Goal: Information Seeking & Learning: Learn about a topic

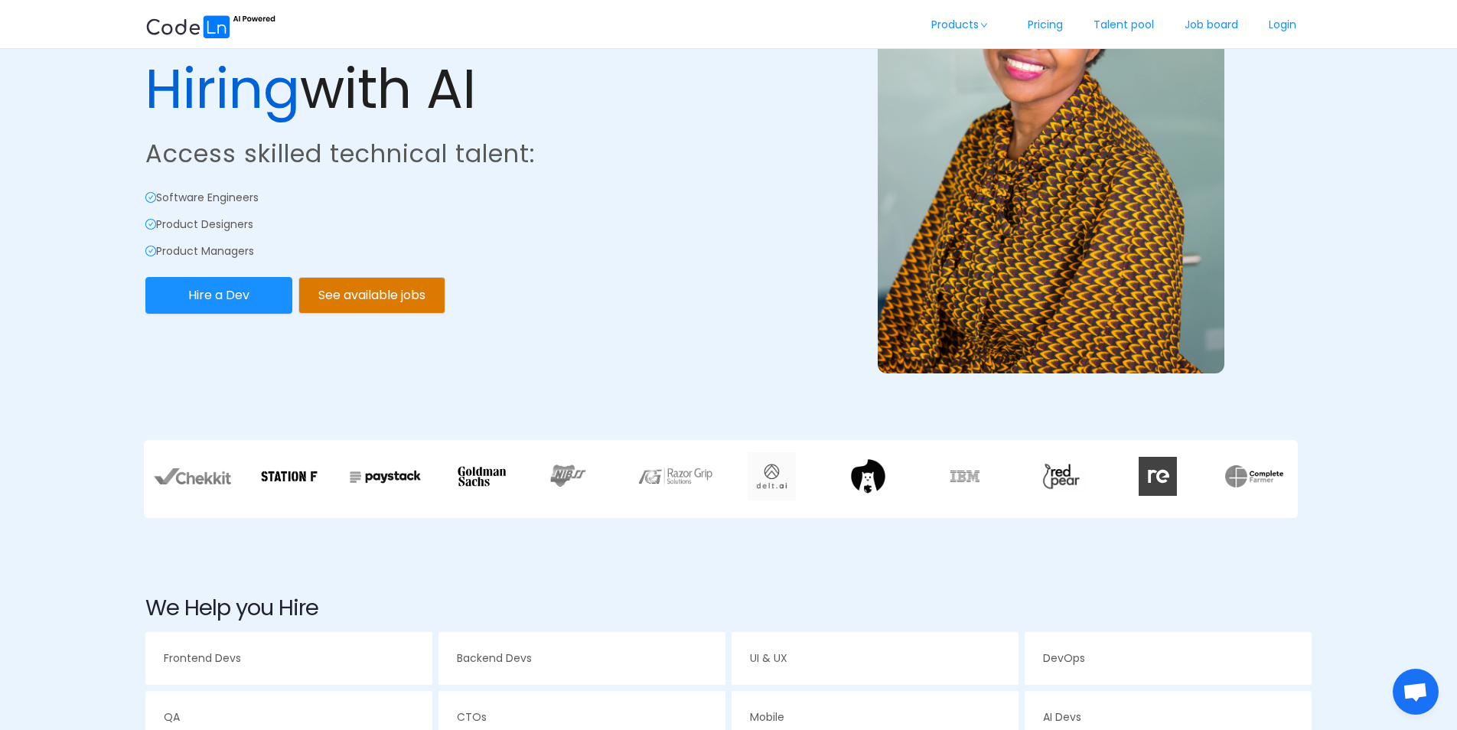
scroll to position [230, 0]
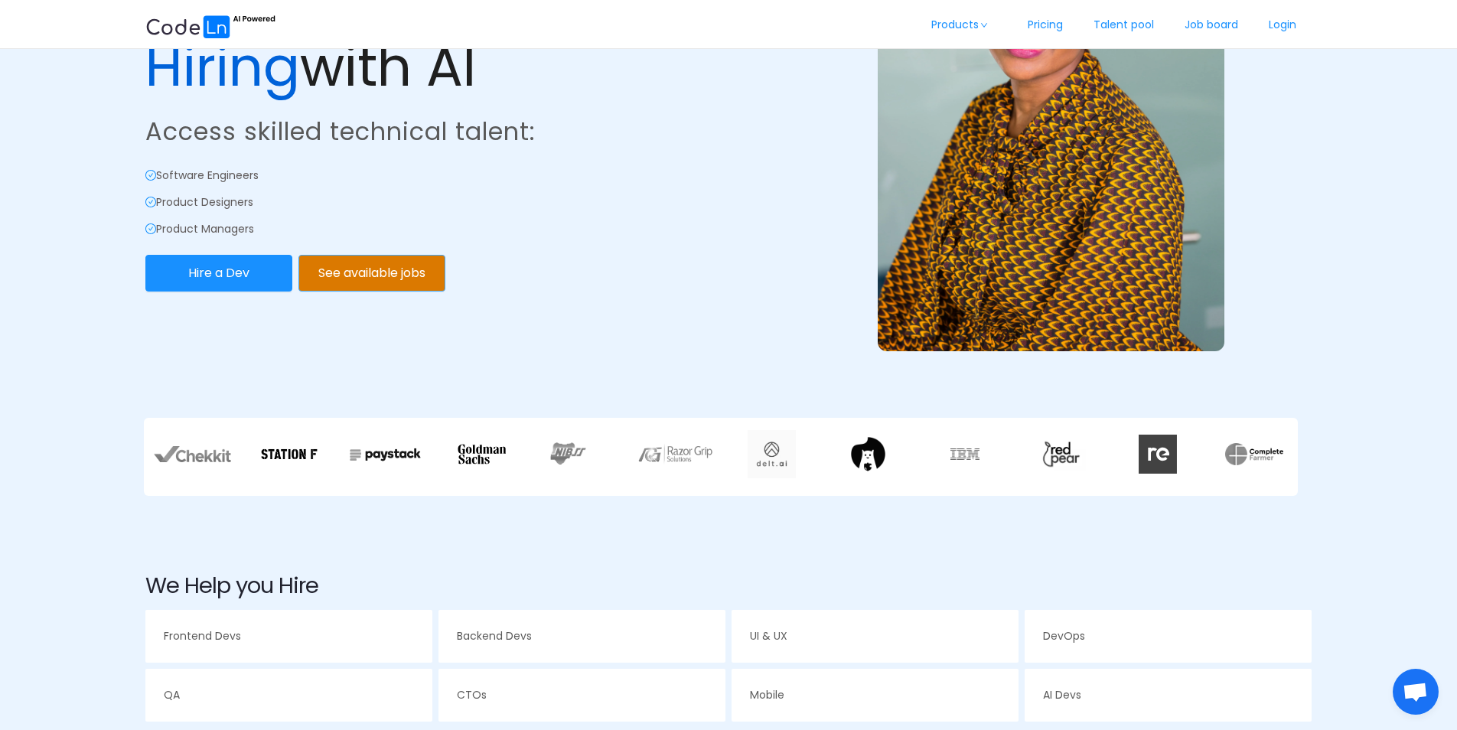
drag, startPoint x: 365, startPoint y: 273, endPoint x: 350, endPoint y: 282, distance: 16.8
click at [350, 282] on button "See available jobs" at bounding box center [371, 273] width 147 height 37
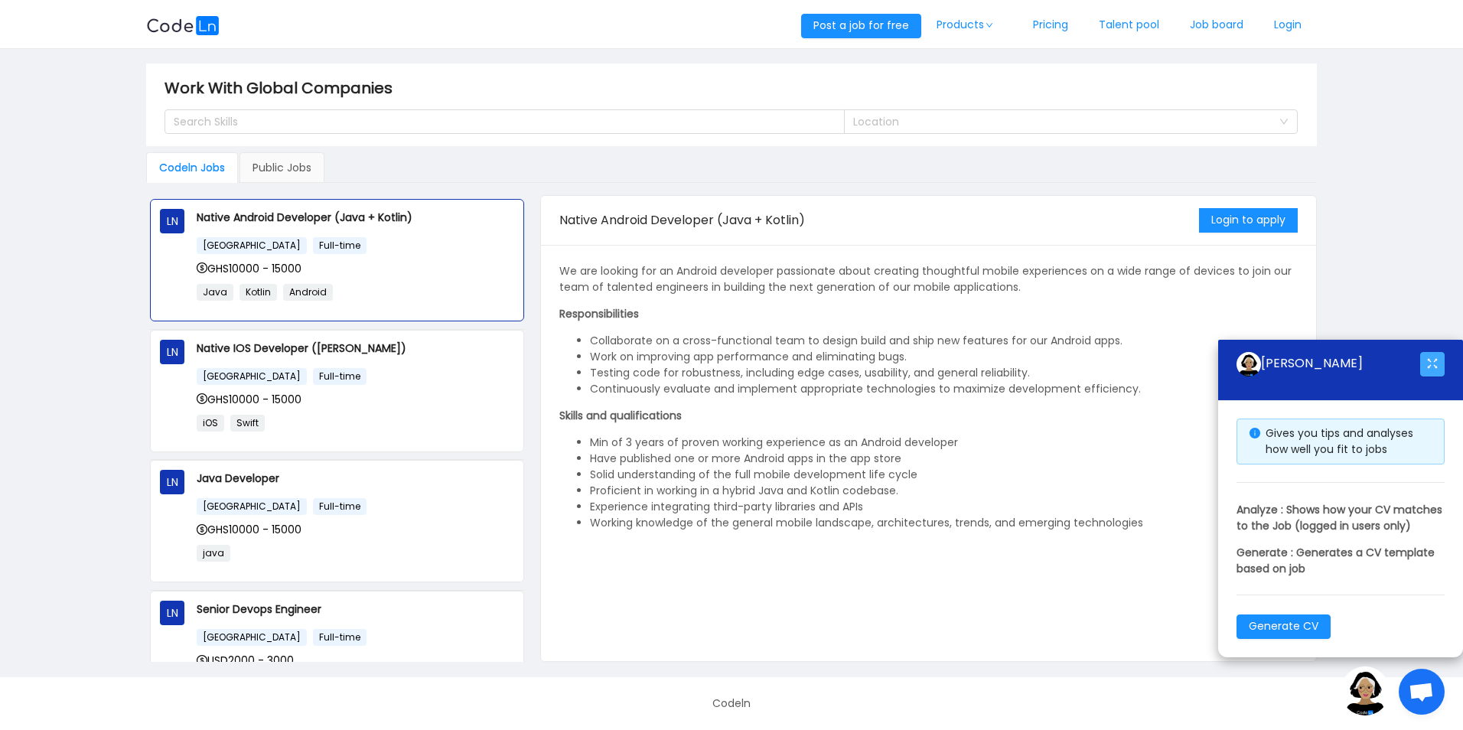
click at [1428, 355] on button "button" at bounding box center [1432, 364] width 24 height 24
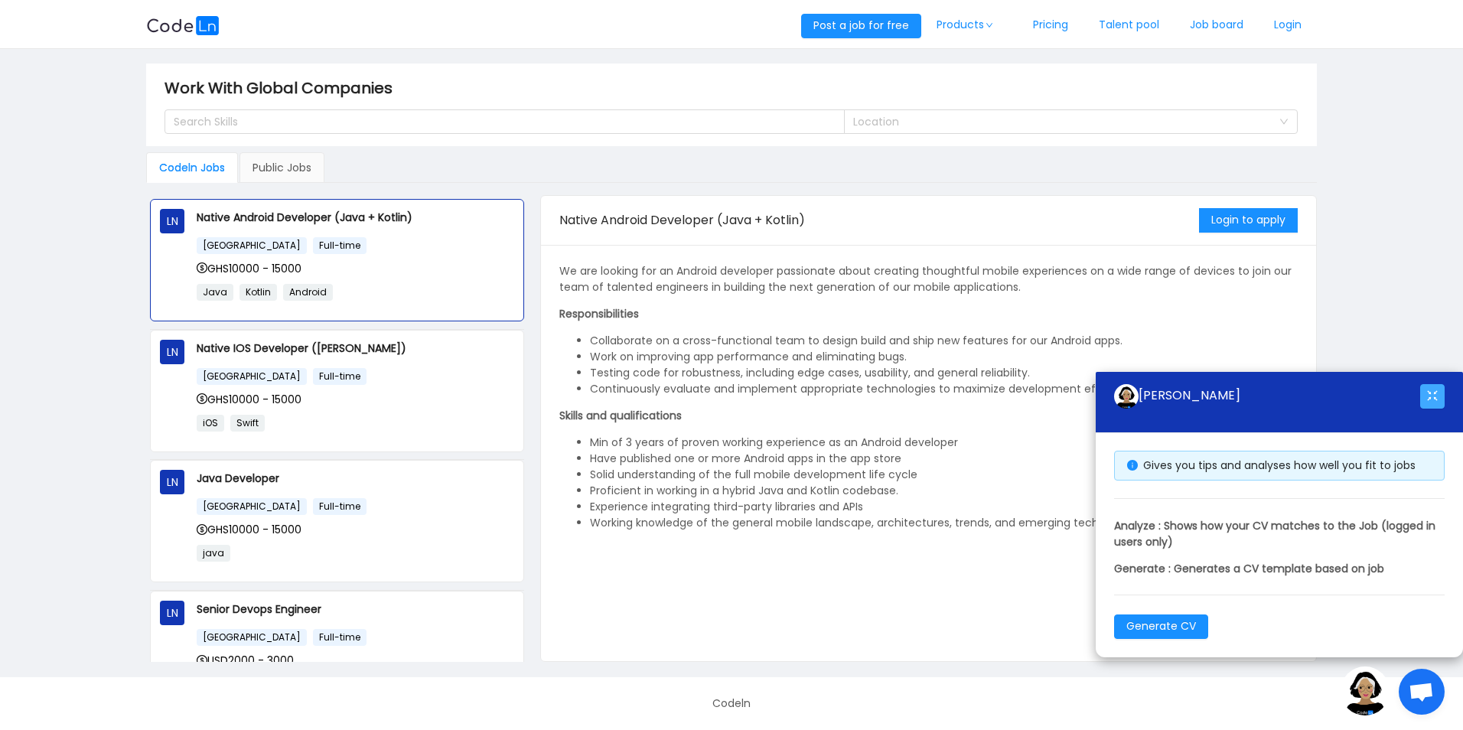
click at [1437, 389] on button "button" at bounding box center [1432, 396] width 24 height 24
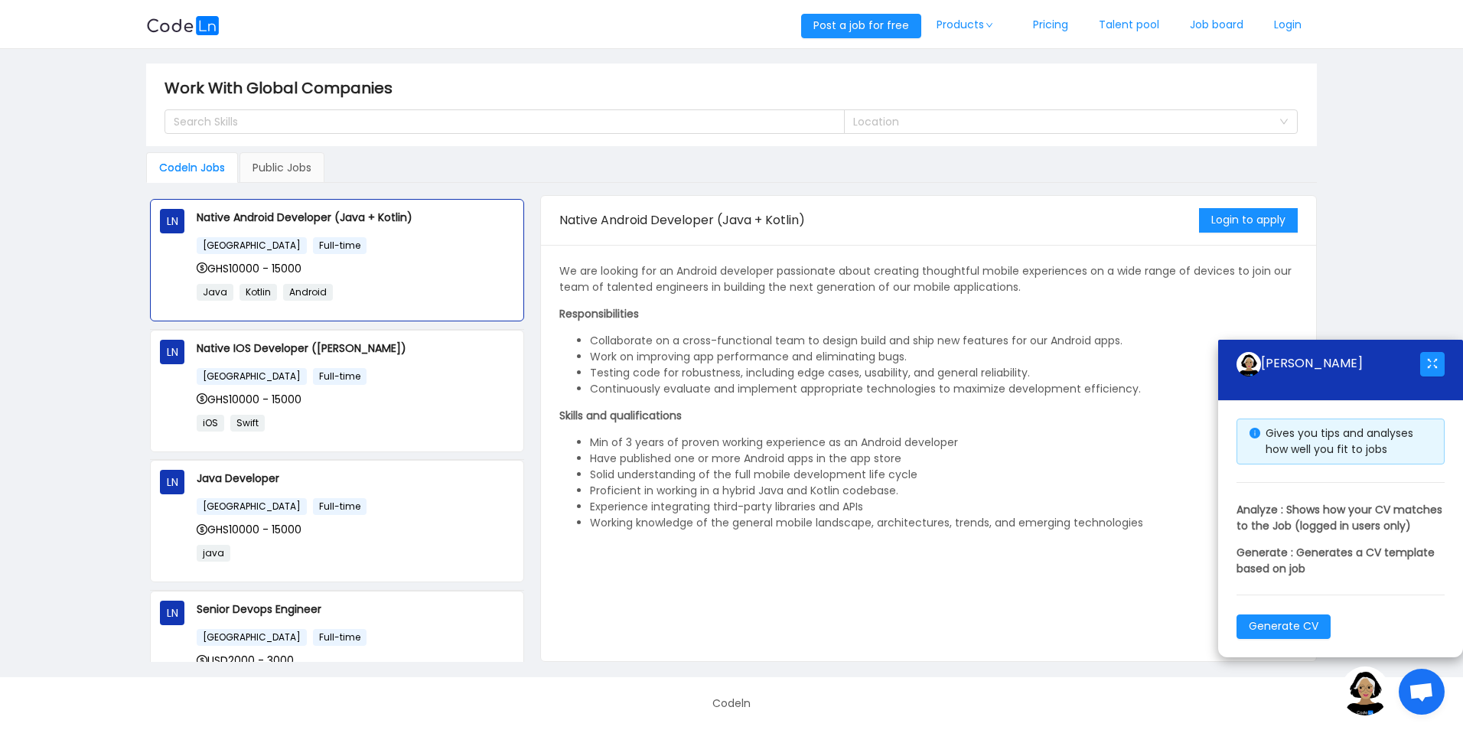
click at [816, 251] on div "We are looking for an Android developer passionate about creating thoughtful mo…" at bounding box center [928, 453] width 774 height 416
click at [364, 379] on div "Ghana Full-time" at bounding box center [356, 376] width 318 height 18
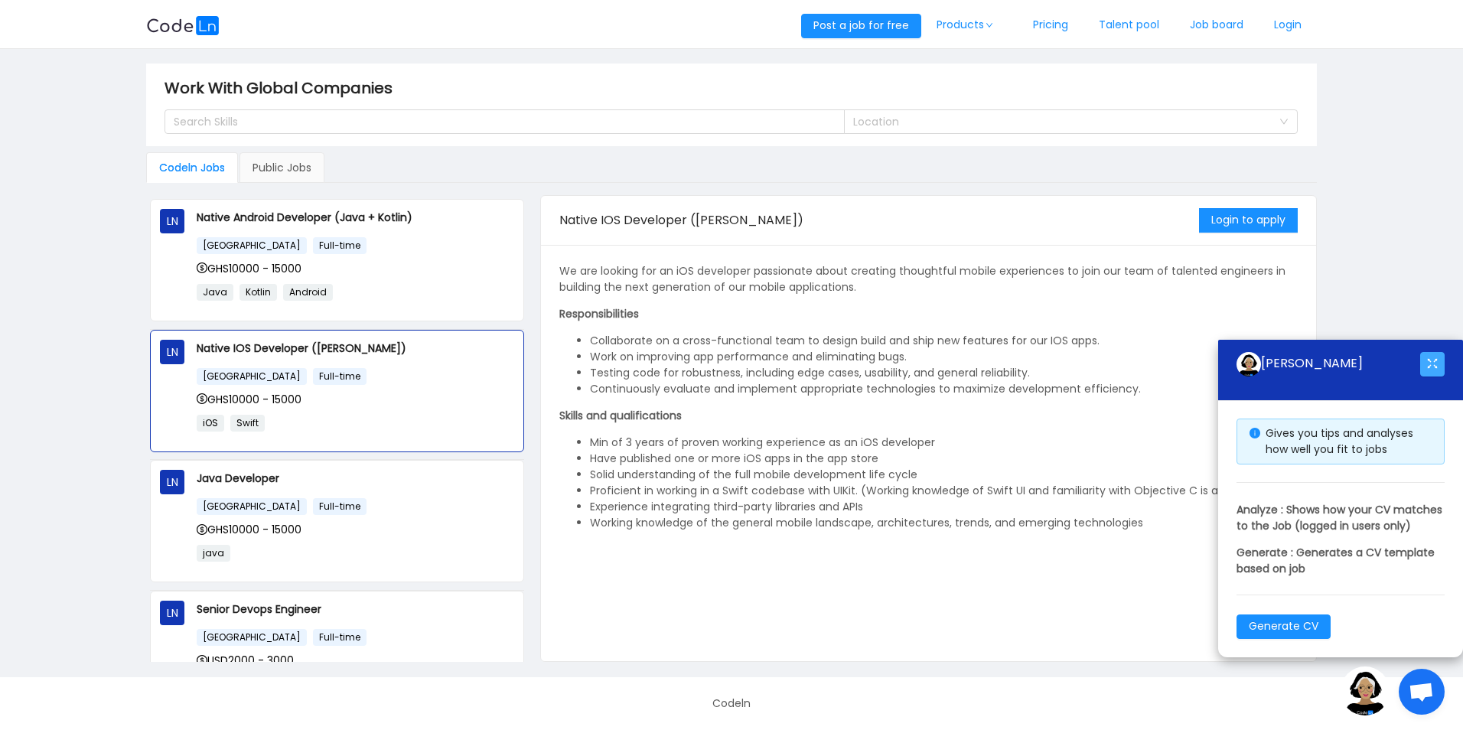
click at [1439, 352] on button "button" at bounding box center [1432, 364] width 24 height 24
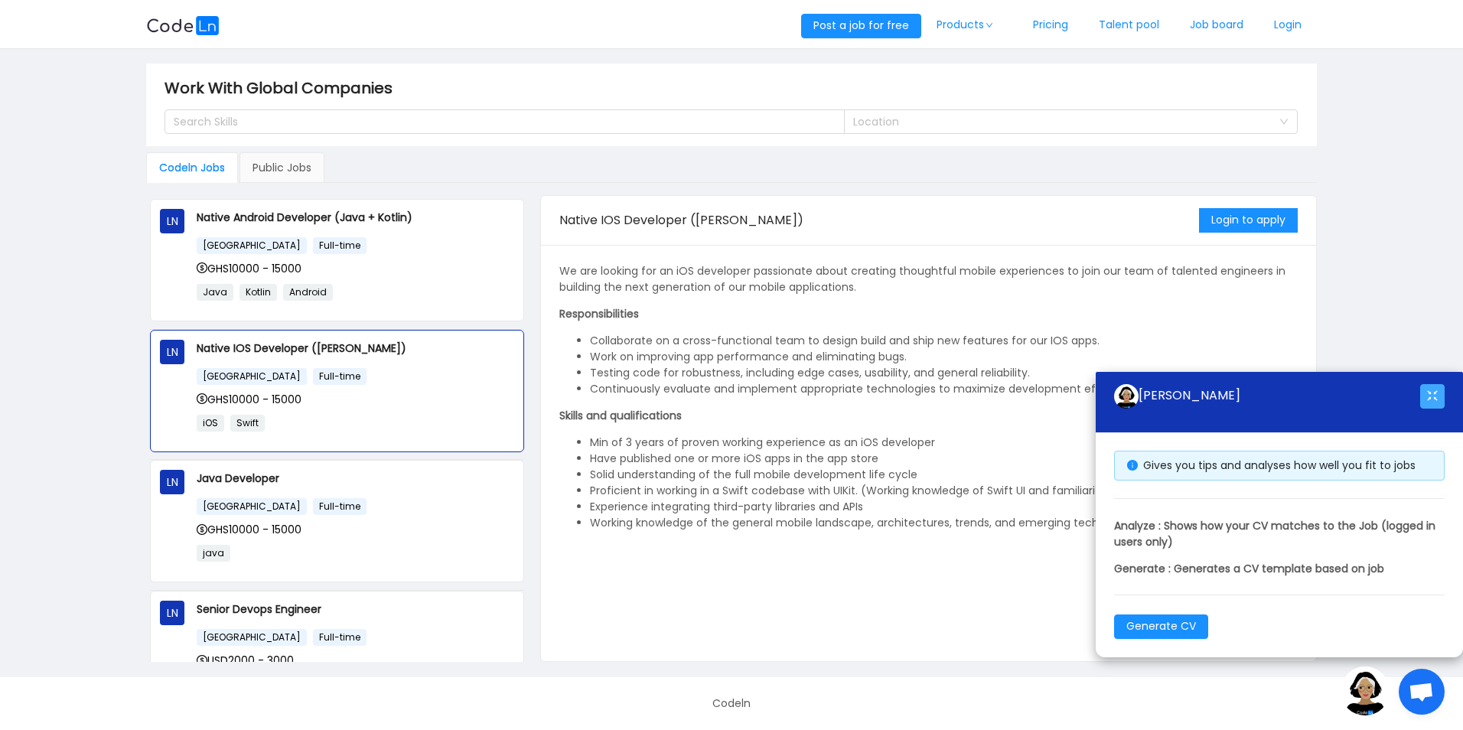
click at [1429, 391] on button "button" at bounding box center [1432, 396] width 24 height 24
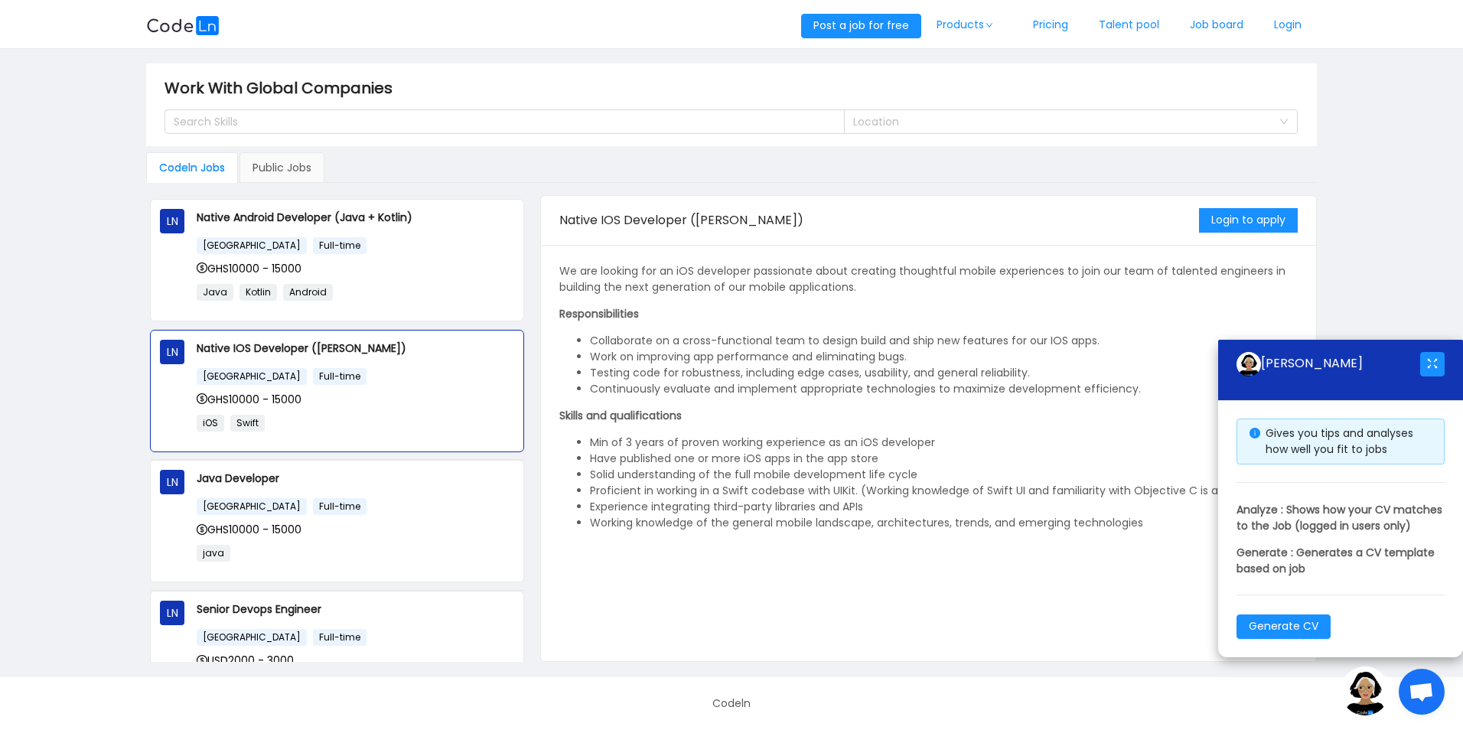
click at [1043, 420] on p "Skills and qualifications" at bounding box center [928, 416] width 738 height 16
click at [1415, 696] on span "Open chat" at bounding box center [1421, 693] width 25 height 21
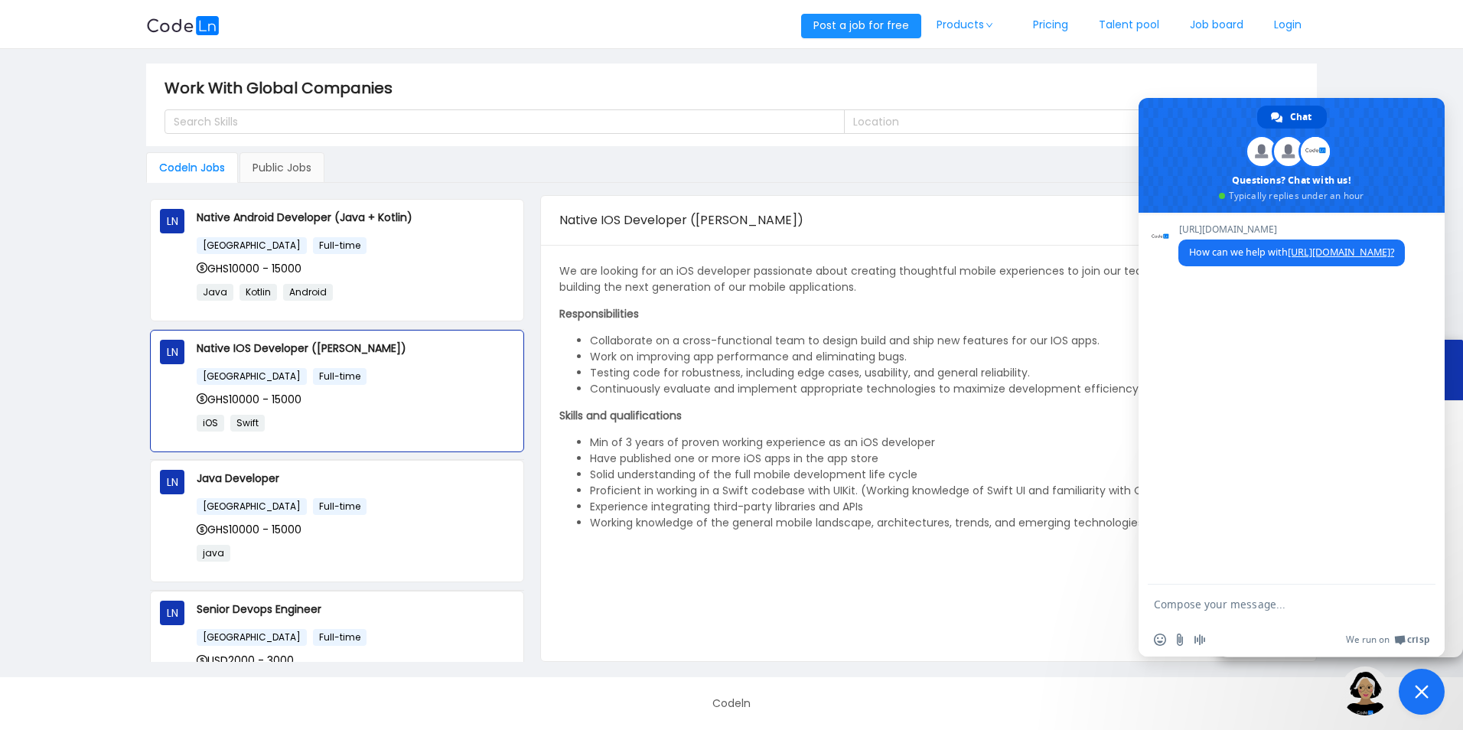
click at [1425, 693] on span "Close chat" at bounding box center [1422, 692] width 14 height 14
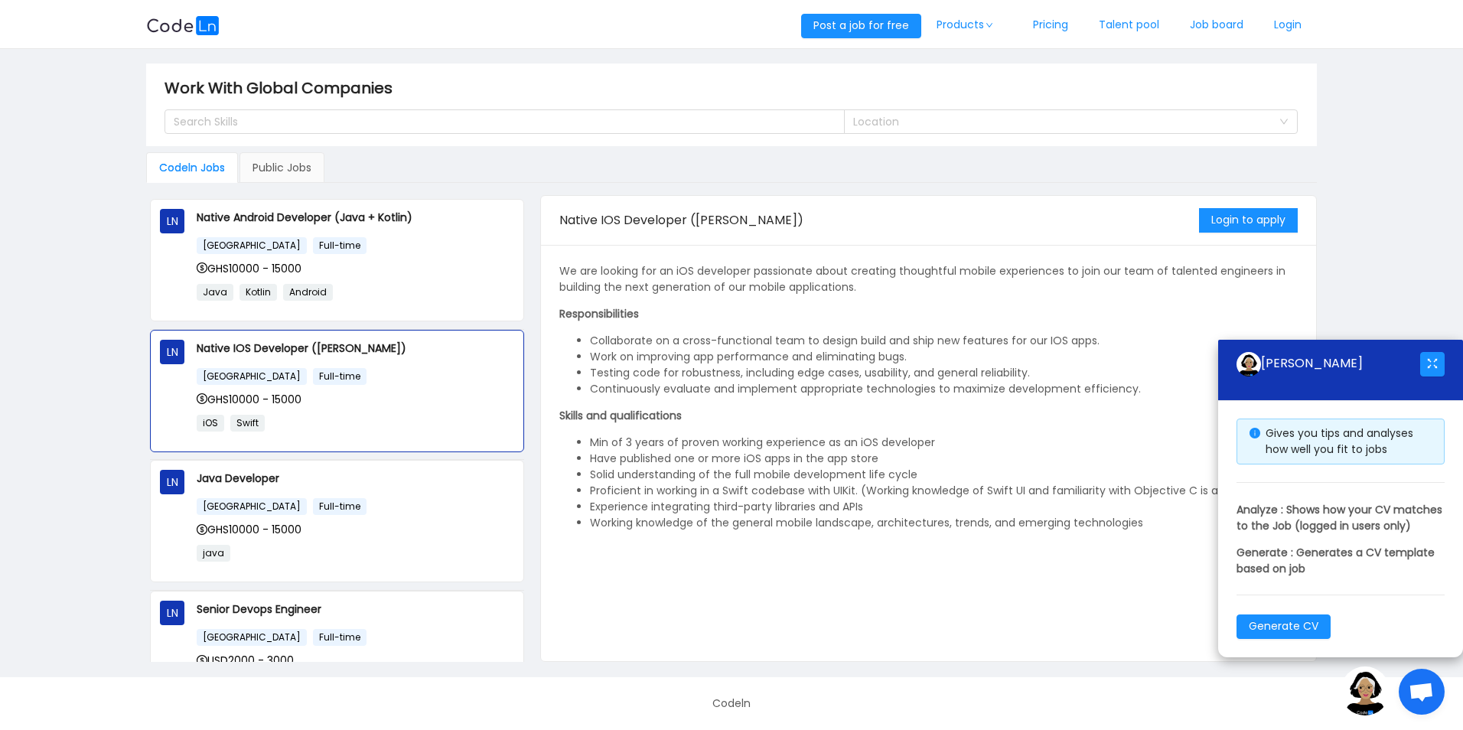
click at [1374, 687] on img at bounding box center [1365, 690] width 49 height 49
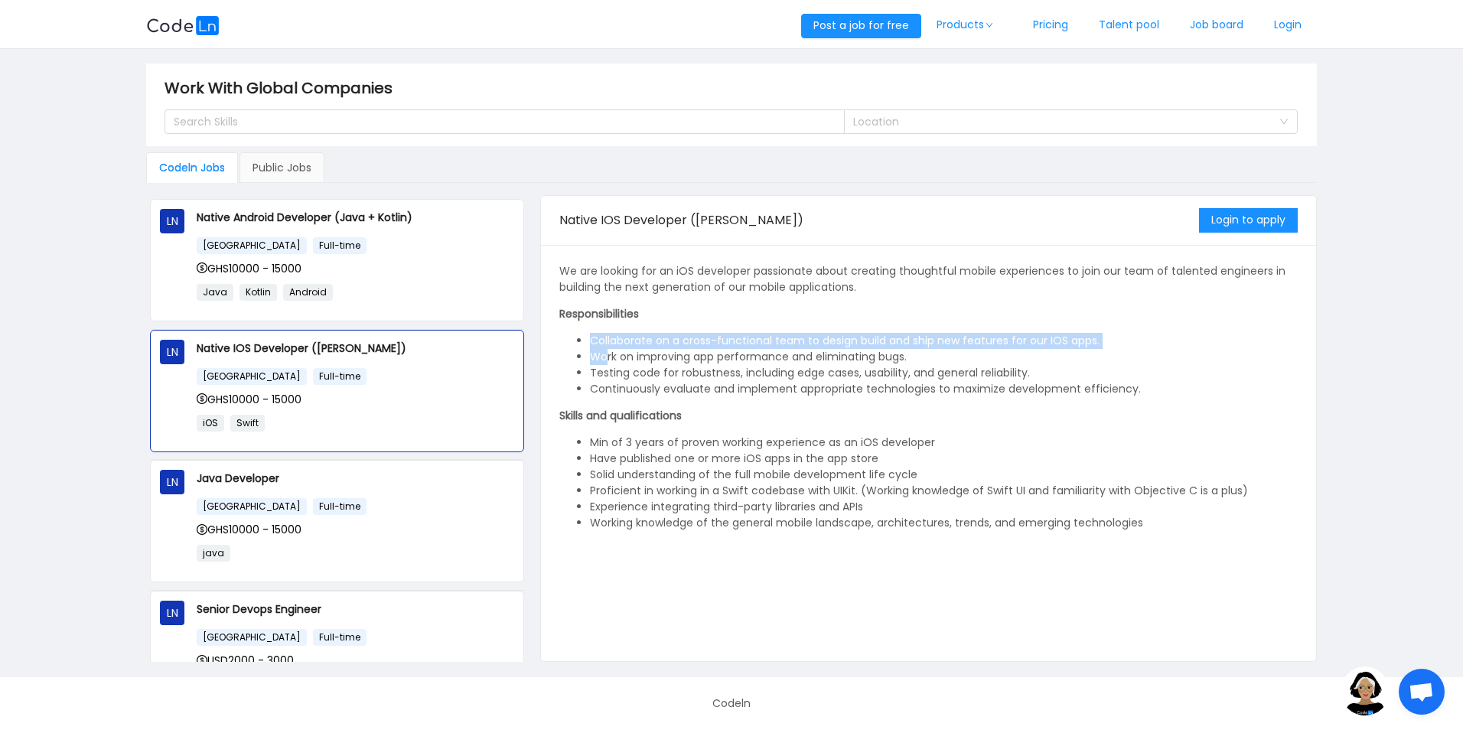
drag, startPoint x: 593, startPoint y: 334, endPoint x: 606, endPoint y: 351, distance: 21.9
click at [606, 351] on ul "Collaborate on a cross-functional team to design build and ship new features fo…" at bounding box center [928, 365] width 738 height 64
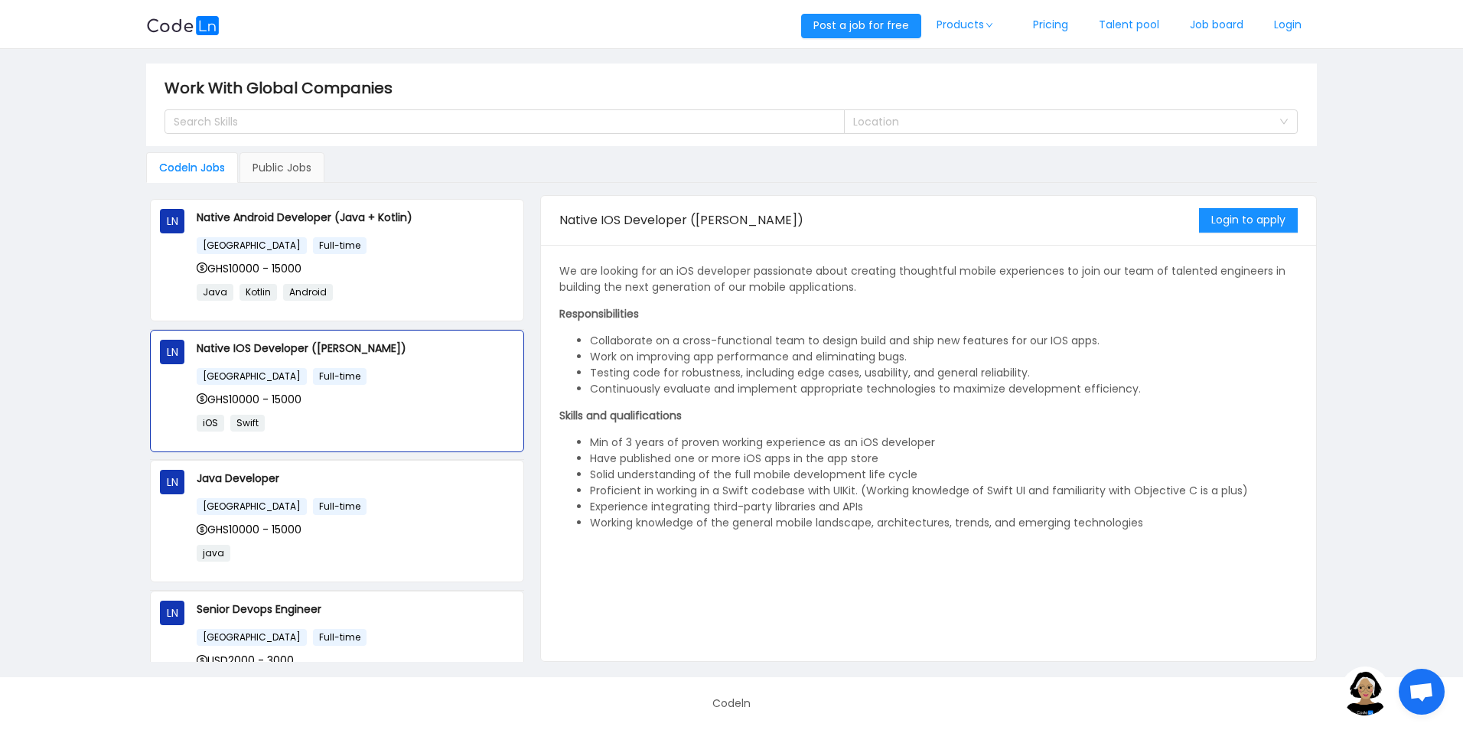
drag, startPoint x: 606, startPoint y: 351, endPoint x: 638, endPoint y: 435, distance: 90.1
click at [638, 435] on li "Min of 3 years of proven working experience as an iOS developer" at bounding box center [943, 443] width 707 height 16
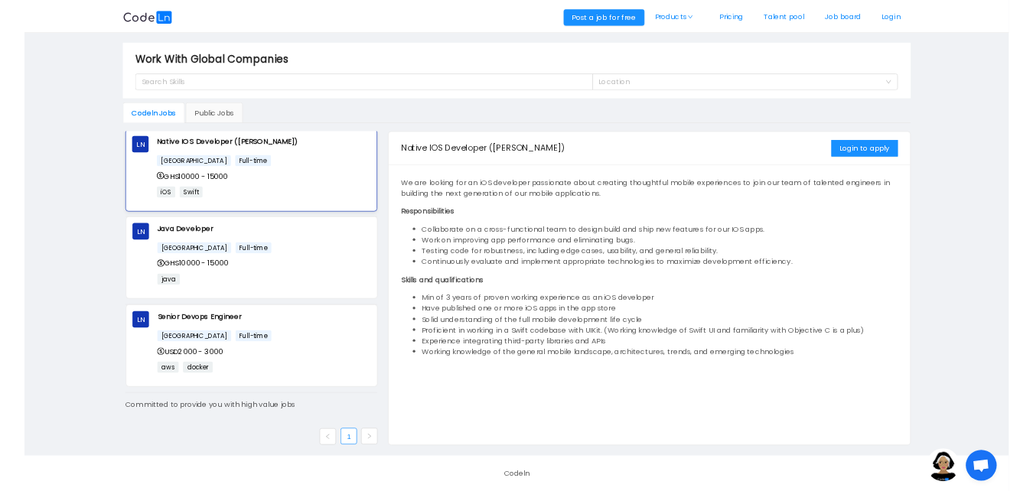
scroll to position [139, 0]
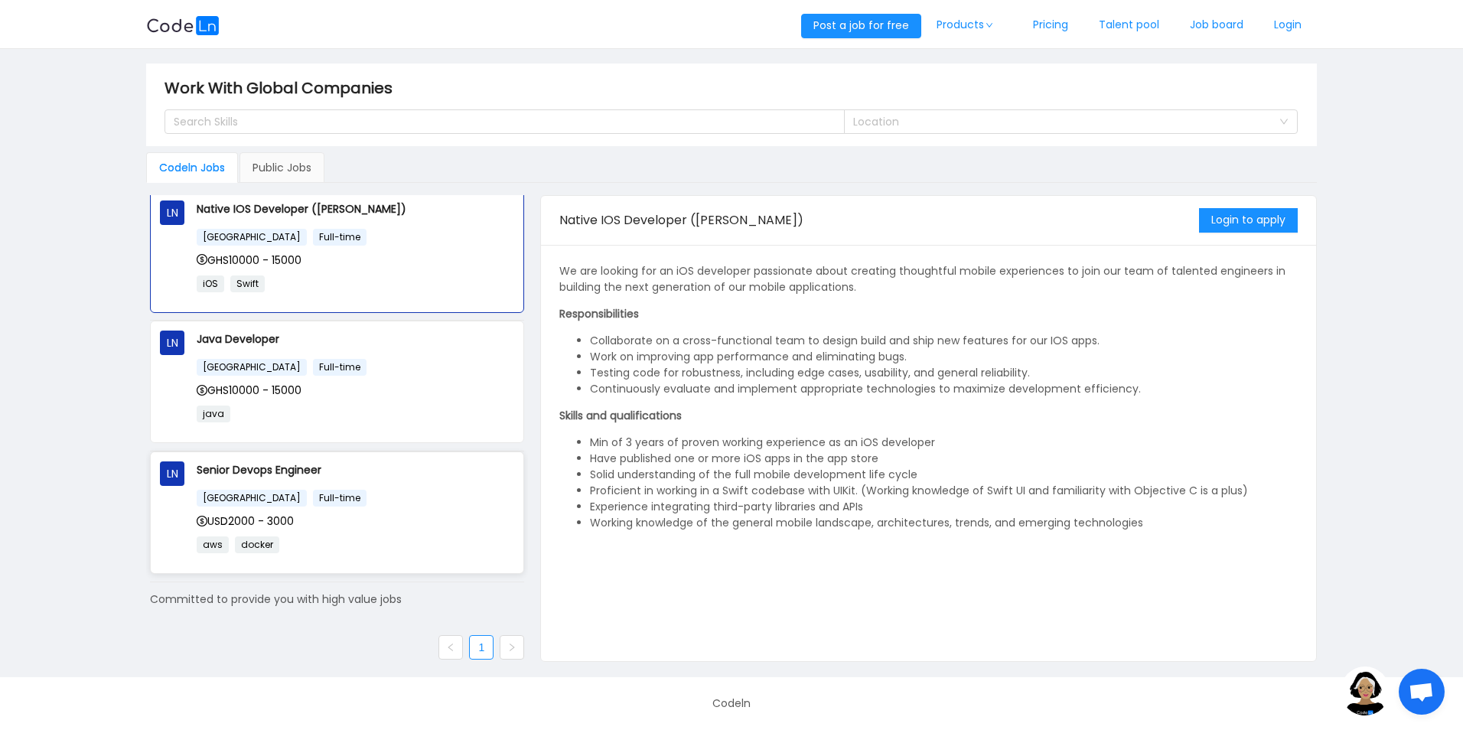
click at [325, 515] on div "USD2000 - 3000" at bounding box center [356, 521] width 318 height 17
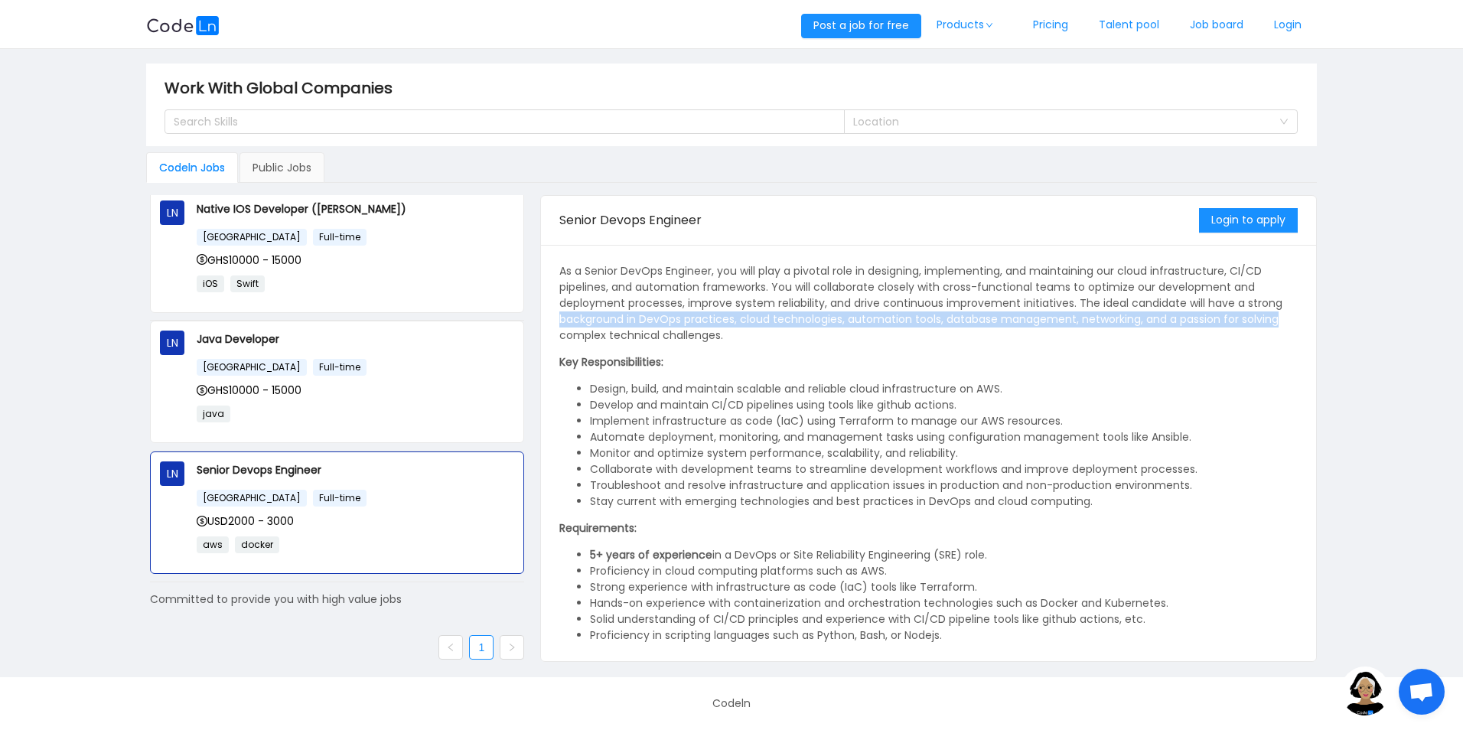
drag, startPoint x: 558, startPoint y: 319, endPoint x: 1288, endPoint y: 318, distance: 730.0
click at [1288, 318] on div "As a Senior DevOps Engineer, you will play a pivotal role in designing, impleme…" at bounding box center [928, 453] width 774 height 416
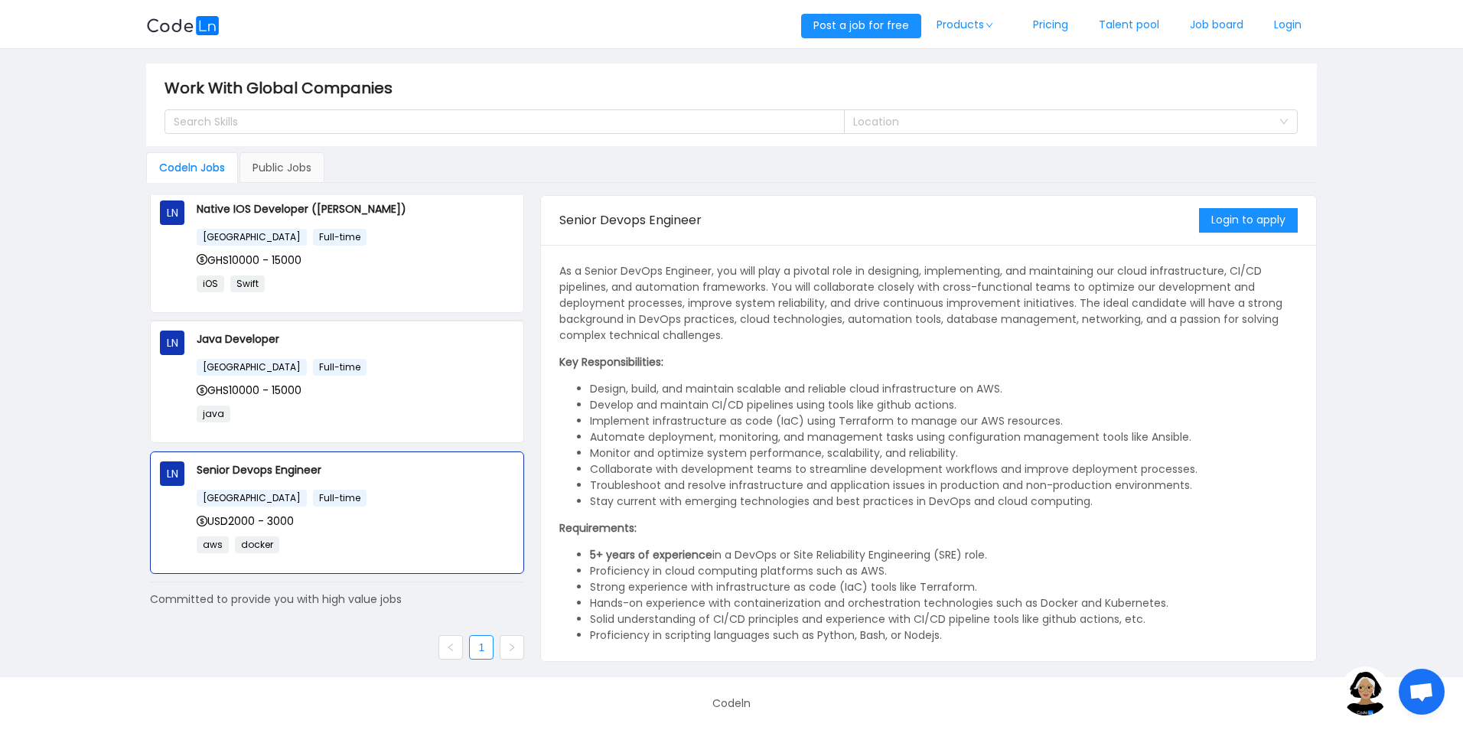
click at [1069, 328] on p "As a Senior DevOps Engineer, you will play a pivotal role in designing, impleme…" at bounding box center [928, 303] width 738 height 80
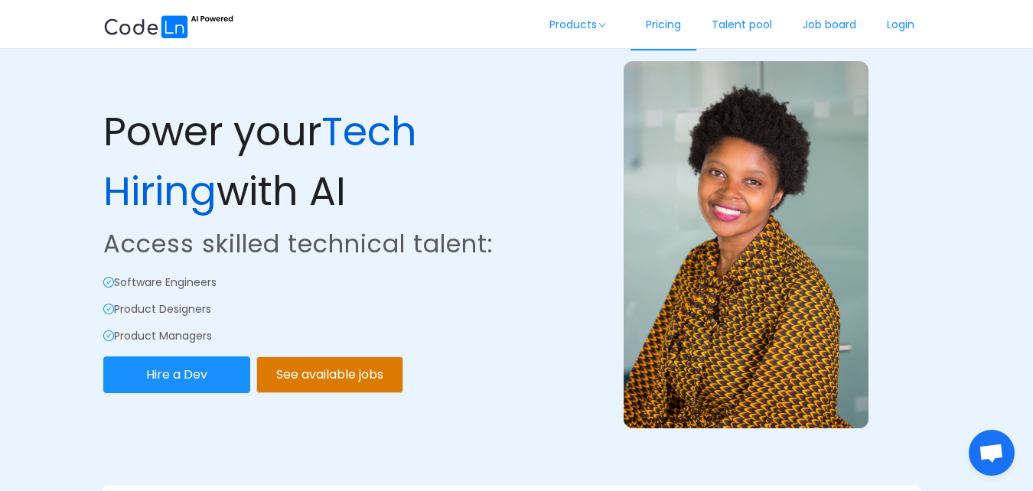
click at [662, 28] on link "Pricing" at bounding box center [664, 25] width 66 height 51
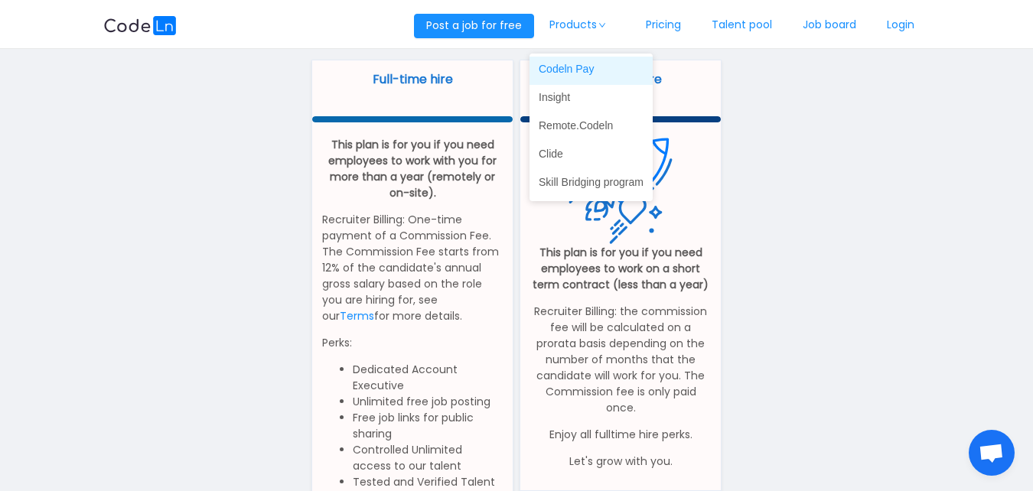
click at [583, 74] on link "Codeln Pay" at bounding box center [591, 69] width 123 height 24
